Goal: Task Accomplishment & Management: Use online tool/utility

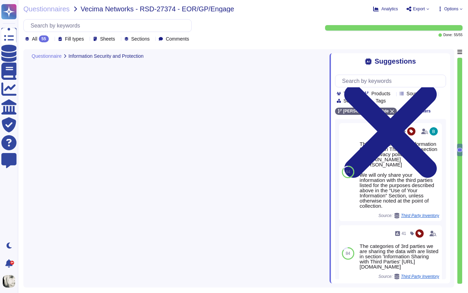
type textarea "Production data is hosted in AWS, and backed up and encrypted every day. All da…"
type textarea "[PERSON_NAME] has an Encryption Key Management Policy specifying preferred encr…"
type textarea "[PERSON_NAME] has implemented Data Loss Prevention (DLP) measures to protect se…"
type textarea "This is outlined in the 'Information Sharing with Third Parties' section of our…"
type textarea "Third parties are contractually obligated to follow our information security, c…"
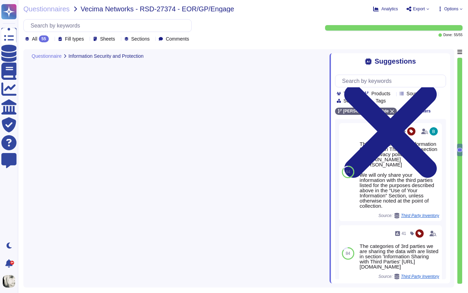
type textarea "[PERSON_NAME] encrypts user devices to protect information in the event of loss…"
type textarea "[PERSON_NAME] has an information classification and labelling policy to ensure …"
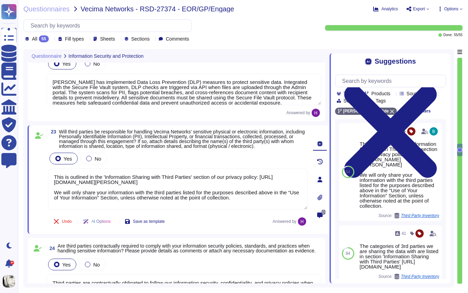
click at [437, 85] on icon at bounding box center [390, 131] width 93 height 93
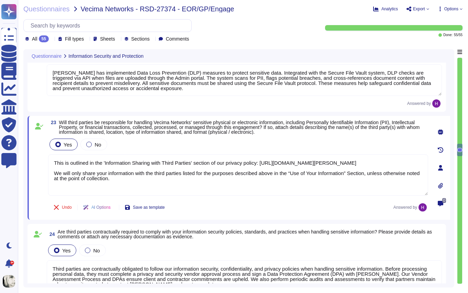
scroll to position [1677, 0]
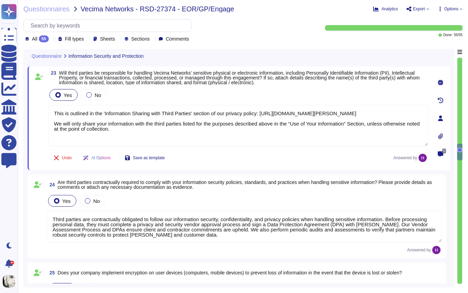
type textarea "[PERSON_NAME] safeguards its system and network environments by using AWS Secur…"
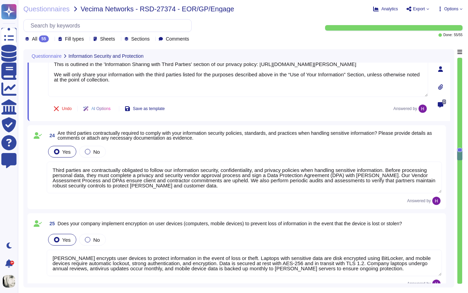
scroll to position [1775, 0]
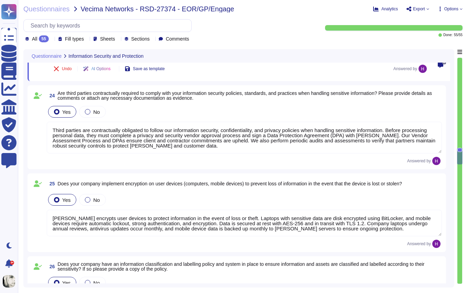
type textarea "[PERSON_NAME] has deployed multiple security systems to protect its environment…"
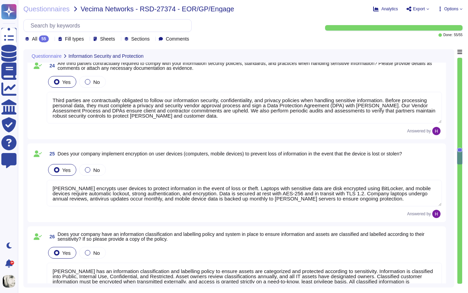
scroll to position [1, 0]
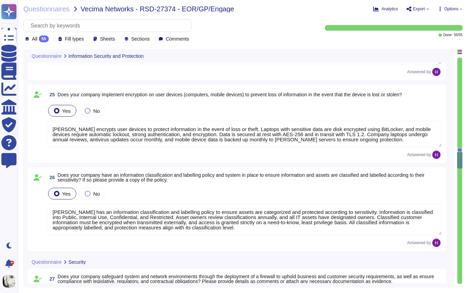
type textarea "[PERSON_NAME] does not access the client's network. [PERSON_NAME] has implement…"
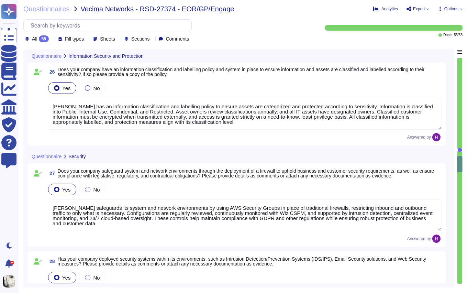
scroll to position [1997, 0]
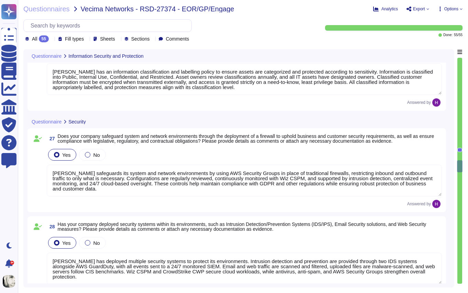
type textarea "[PERSON_NAME] has implemented anti-malware protection across all systems and de…"
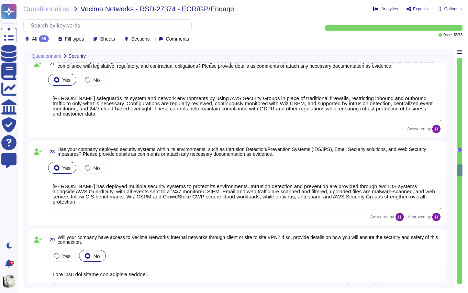
scroll to position [2090, 0]
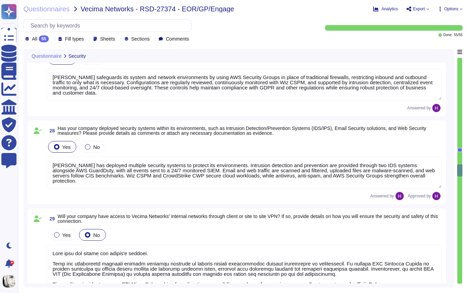
type textarea "[PERSON_NAME] has established policies, procedures, and controls to safeguard i…"
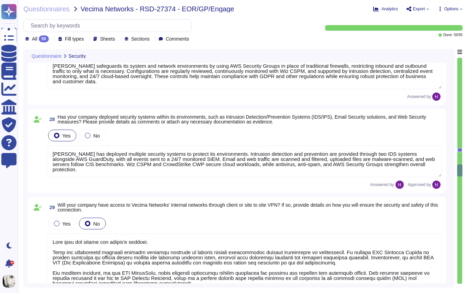
scroll to position [1, 0]
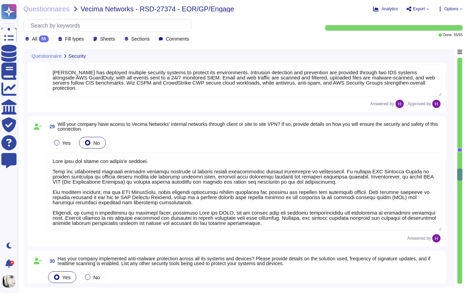
type textarea "[PERSON_NAME] uses strong encryption methods for authentication and transmissio…"
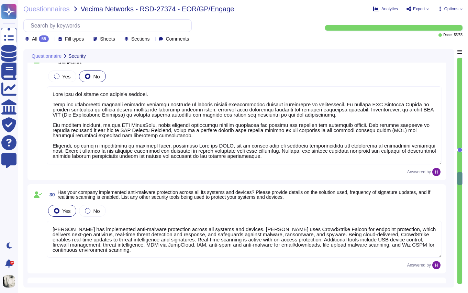
type textarea "[PERSON_NAME] conducts regular penetration tests with third-party firms. Report…"
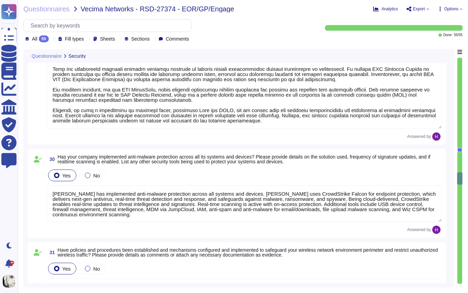
scroll to position [2306, 0]
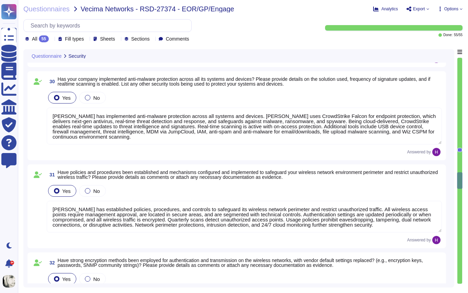
type textarea "We have developed a formal Disaster Recovery Plan/Business Continuity policy to…"
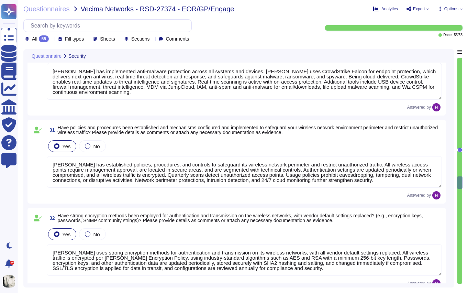
scroll to position [1, 0]
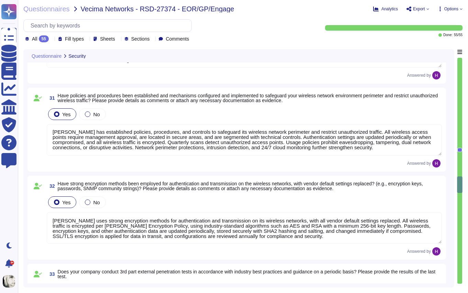
type textarea "[PERSON_NAME] has a System Backup Policy that ensures compliance with regulator…"
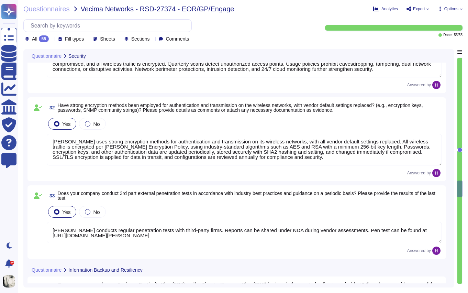
type textarea "[PERSON_NAME] conducts periodic backup, restore, and integrity tests in line wi…"
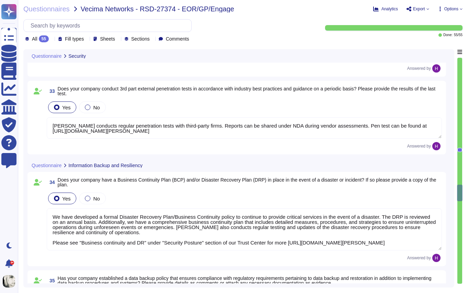
type textarea "[PERSON_NAME] maintains a comprehensive Data Retention Policy covering both com…"
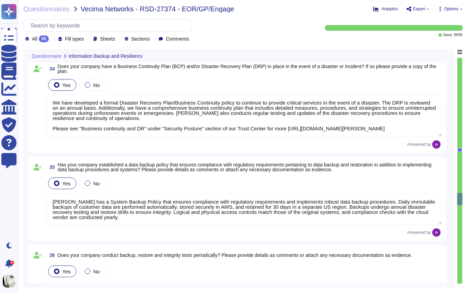
type textarea "This is handled by AWS, [PERSON_NAME] Data Center provider - AWS strives for re…"
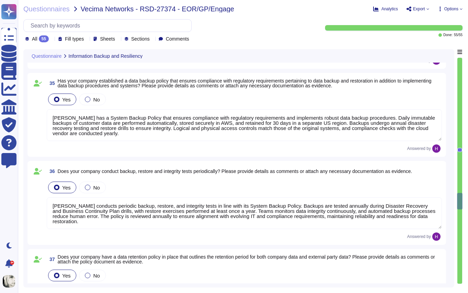
type textarea "[PERSON_NAME] has established and implemented policies and procedures to protec…"
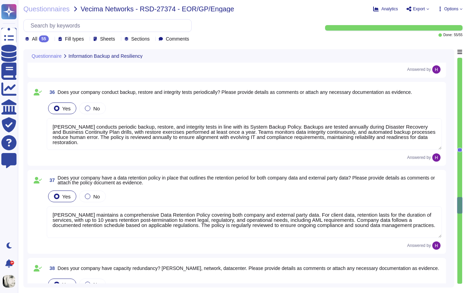
type textarea "Yes, our company limits access to our facilities to only authorized personnel. …"
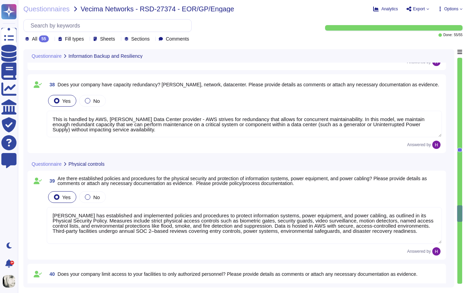
type textarea "As [PERSON_NAME] is a fully remote company, this is handled by AWS. AWS recogni…"
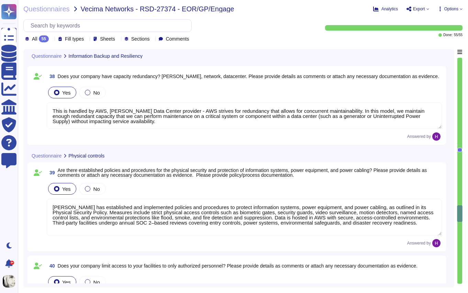
type textarea "Yes, we rely on AWS, our data center provider, to manage our video surveillance…"
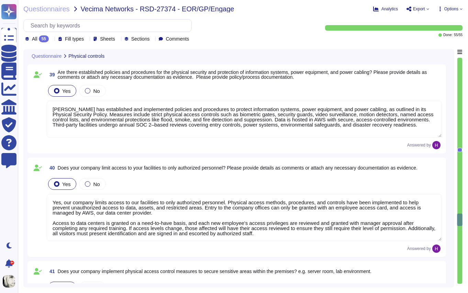
type textarea "[PERSON_NAME] has a defined process for continuous monitoring and scanning of s…"
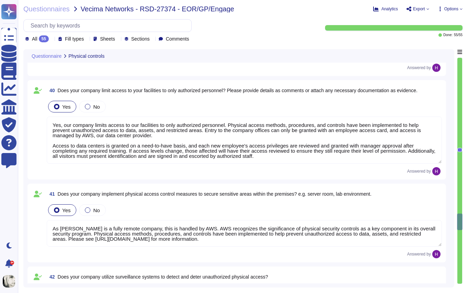
type textarea "[PERSON_NAME] has a defined process for remediating vulnerabilities identified …"
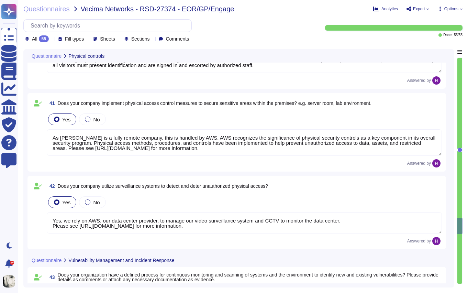
type textarea "[PERSON_NAME] has a standard Incident Response Plan in place, managed by the Se…"
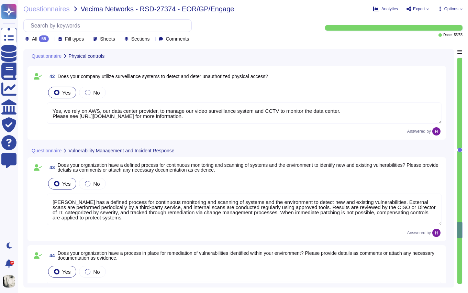
type textarea "[PERSON_NAME] regularly updates and patches systems including computers, server…"
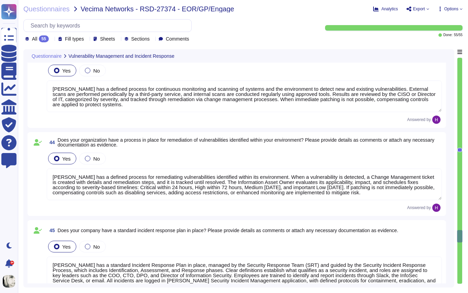
scroll to position [3541, 0]
type textarea "[PERSON_NAME] has a comprehensive security incident/event reporting procedure t…"
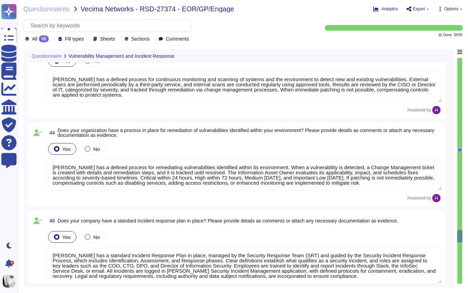
scroll to position [1, 0]
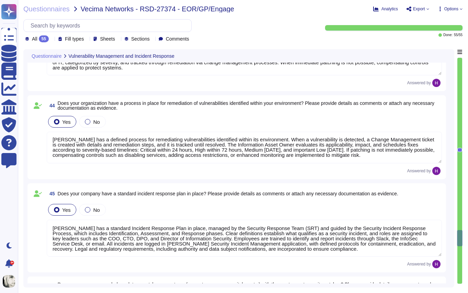
type textarea "No, we have never experienced any security incident."
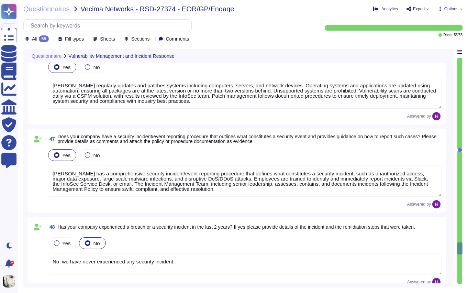
type textarea "[PERSON_NAME] coordinates and communicates with clients in the event of securit…"
type textarea "[PERSON_NAME] has a comprehensive logging and monitoring policy. All logs from …"
type textarea "[PERSON_NAME] actively manages and monitors multiple security systems, includin…"
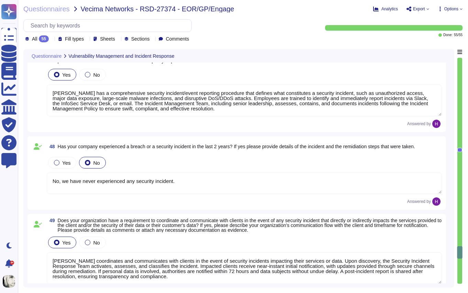
scroll to position [3878, 0]
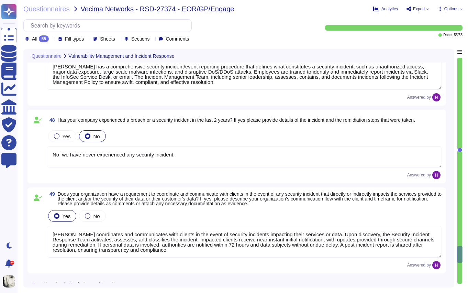
type textarea "[PERSON_NAME] regularly monitors and reviews logs from critical services, inclu…"
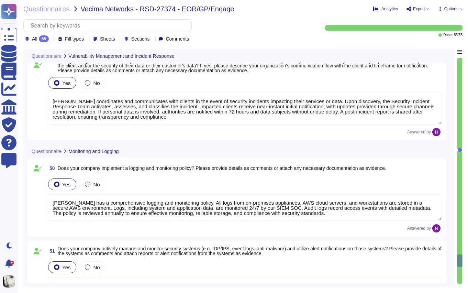
type textarea "[PERSON_NAME] has a Software Development Lifecycle (SDLC) policy that defines p…"
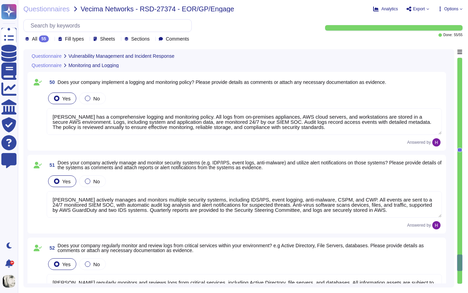
type textarea "[PERSON_NAME] software development follows a secure framework based on our SDLC…"
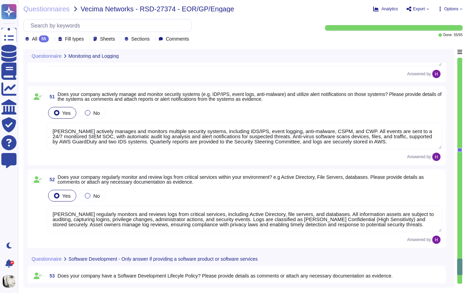
type textarea "[PERSON_NAME] provides software updates to the platform provided, typically twi…"
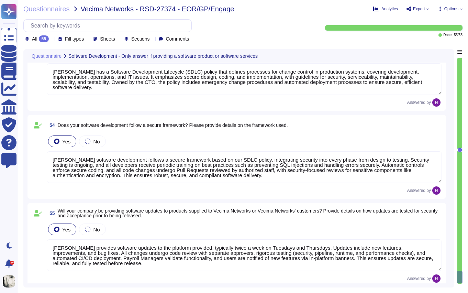
scroll to position [4399, 0]
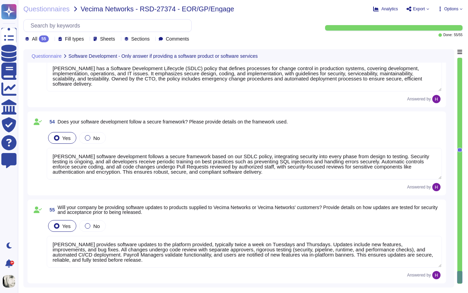
click at [419, 15] on div "Questionnaires Vecima Networks - RSD-27374 - EOR/GP/Engage Analytics Export Opt…" at bounding box center [243, 146] width 450 height 293
click at [420, 11] on span "Export" at bounding box center [419, 9] width 12 height 4
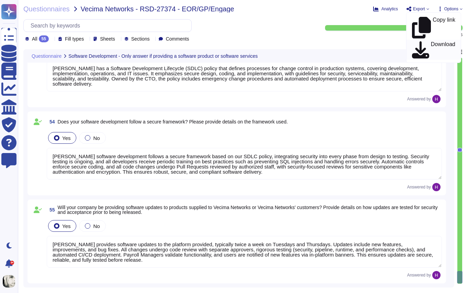
click at [431, 42] on p "Download" at bounding box center [443, 50] width 24 height 17
